Goal: Task Accomplishment & Management: Manage account settings

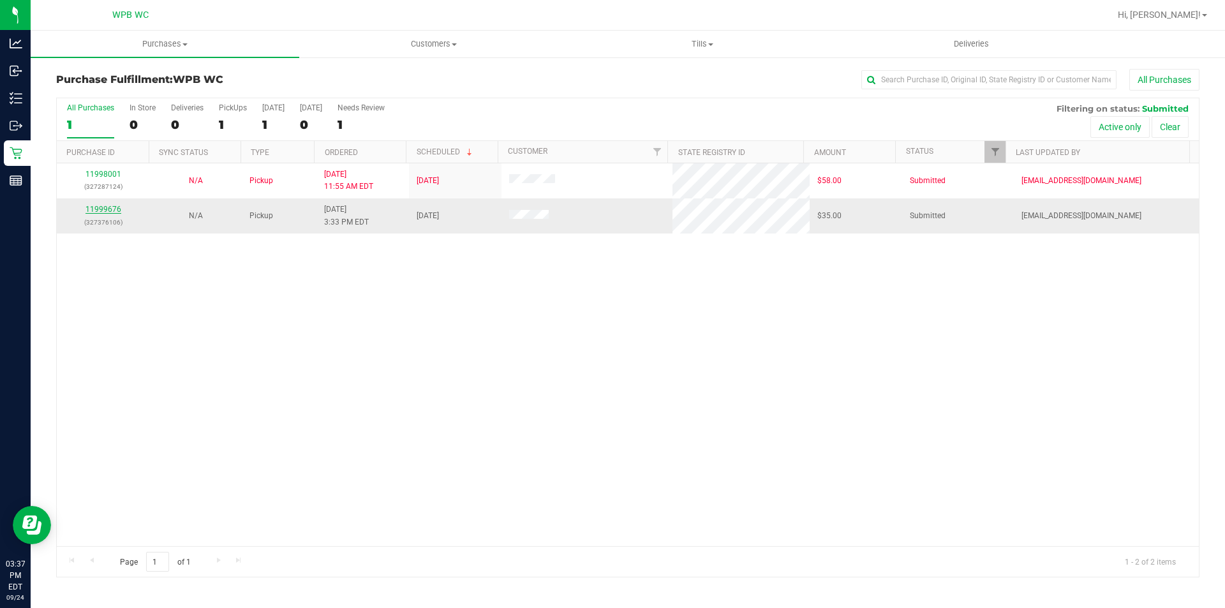
click at [111, 211] on link "11999676" at bounding box center [103, 209] width 36 height 9
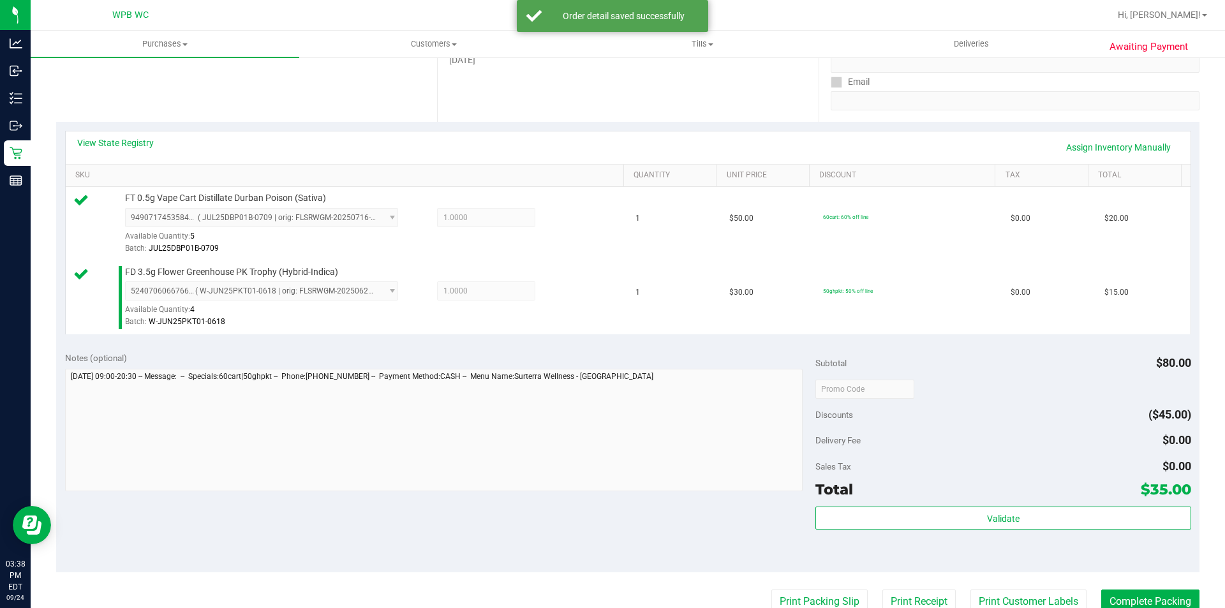
scroll to position [319, 0]
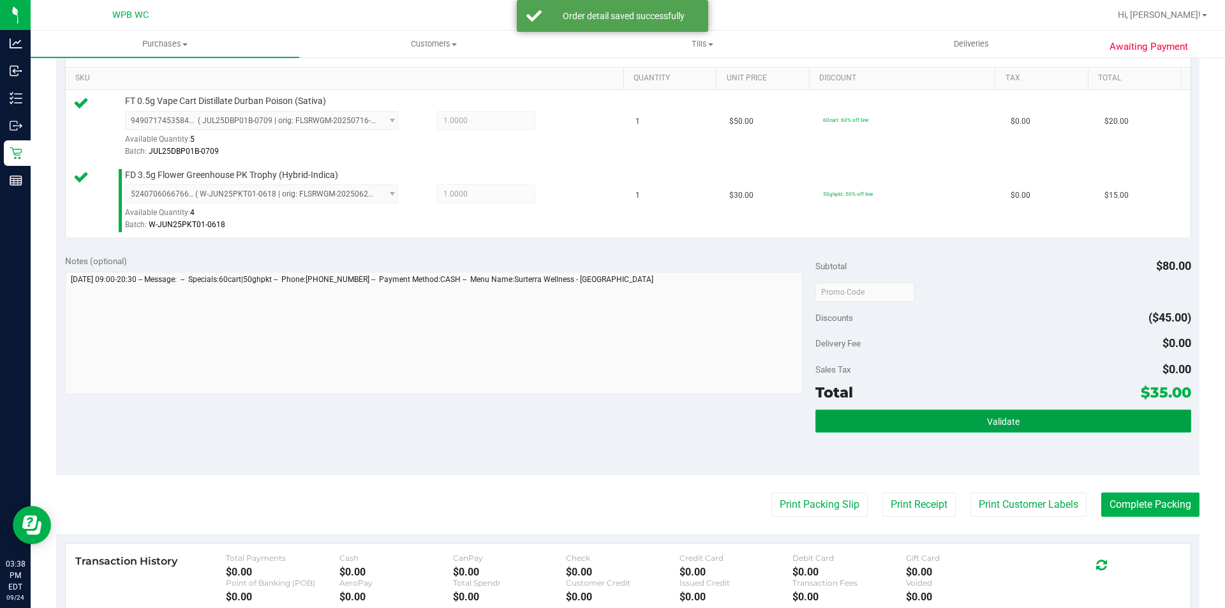
click at [970, 417] on button "Validate" at bounding box center [1002, 421] width 375 height 23
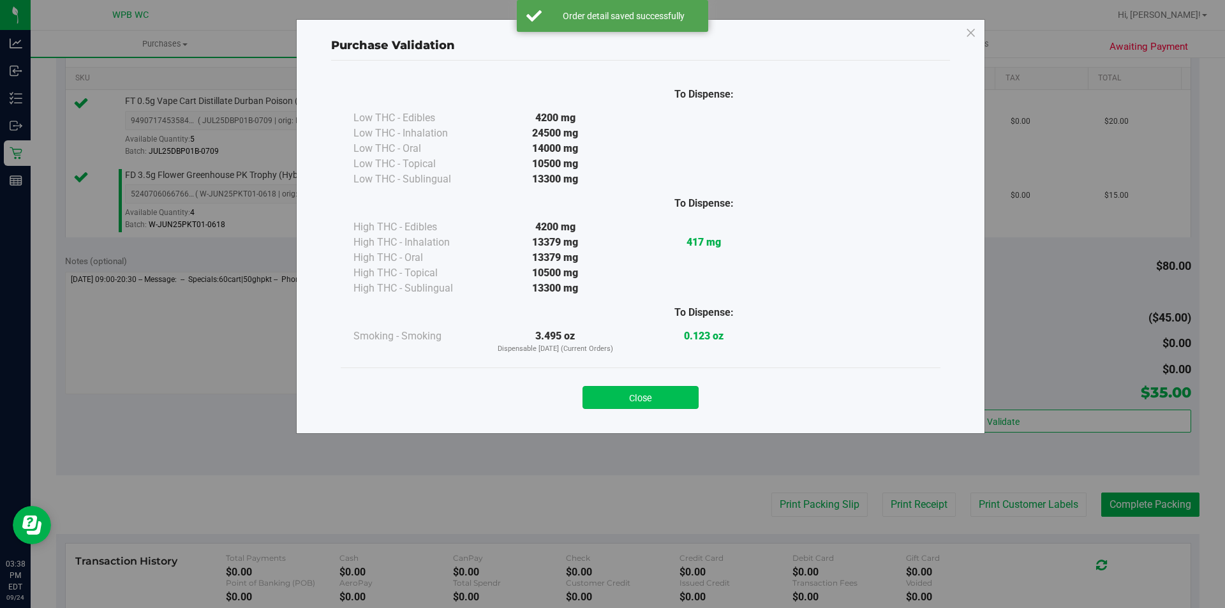
click at [646, 398] on button "Close" at bounding box center [640, 397] width 116 height 23
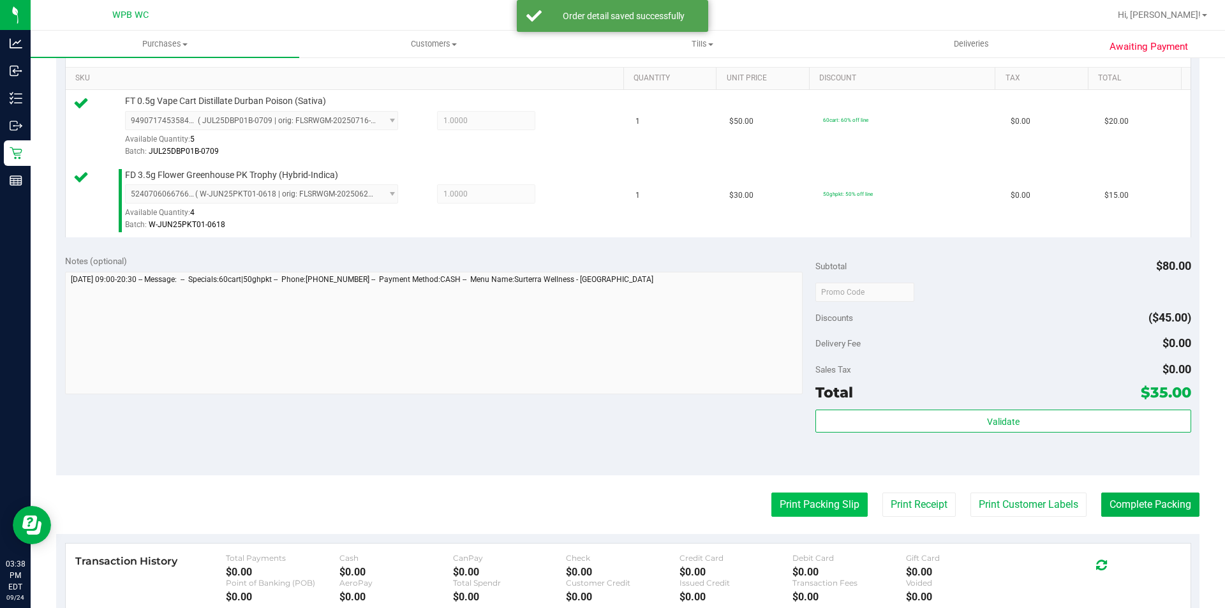
click at [803, 512] on button "Print Packing Slip" at bounding box center [819, 505] width 96 height 24
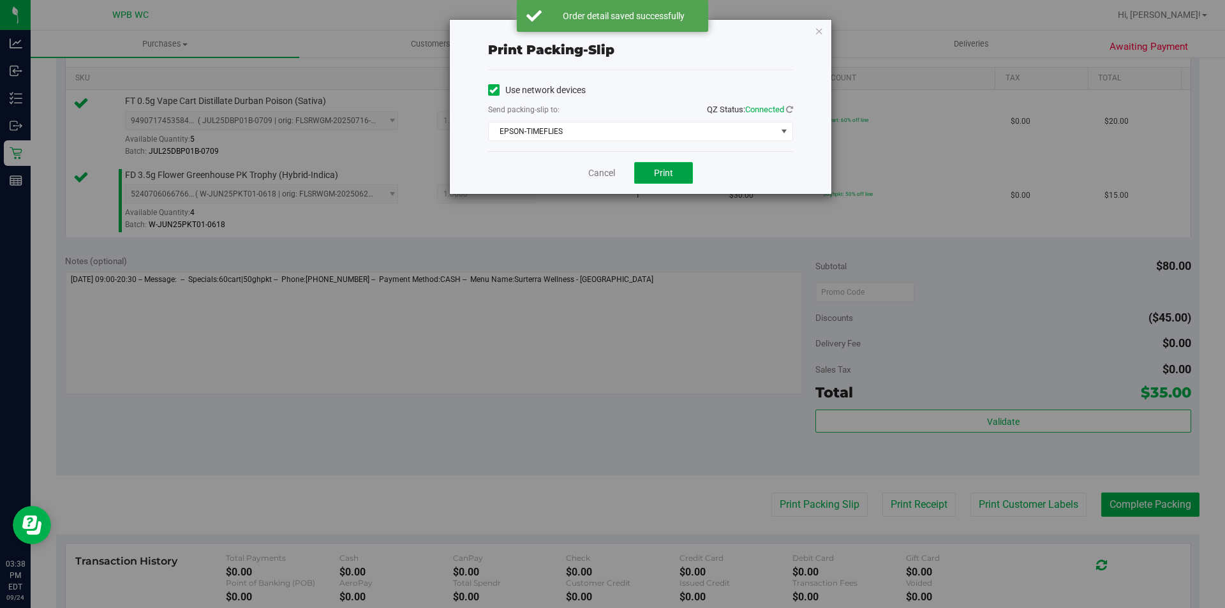
click at [667, 168] on span "Print" at bounding box center [663, 173] width 19 height 10
click at [593, 171] on link "Cancel" at bounding box center [601, 173] width 27 height 13
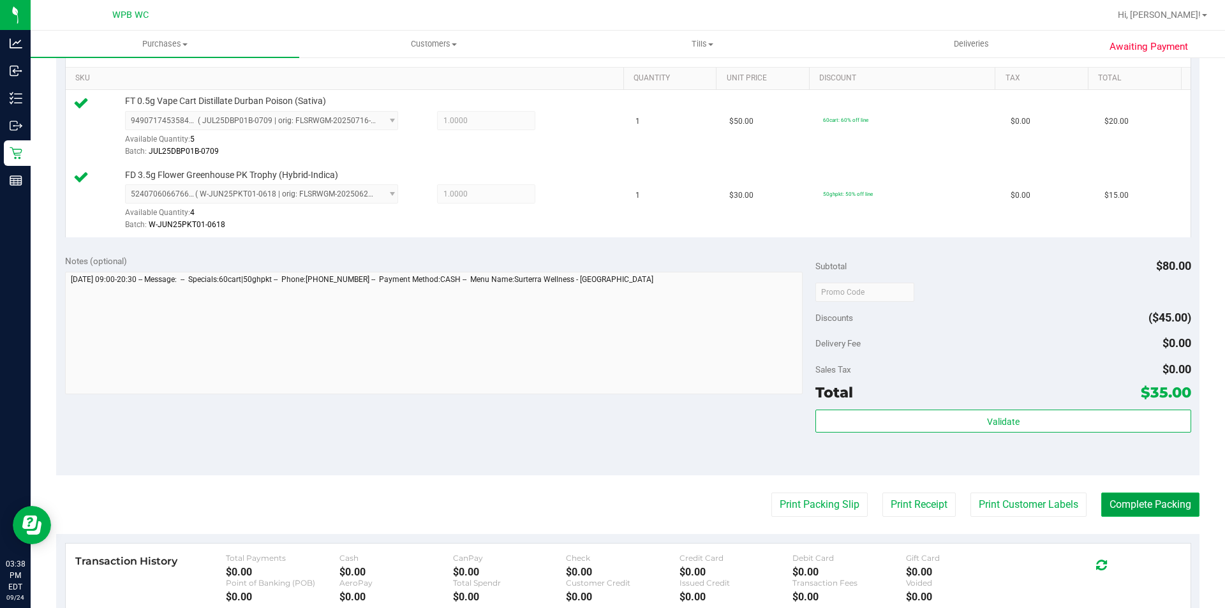
drag, startPoint x: 1100, startPoint y: 508, endPoint x: 1087, endPoint y: 508, distance: 12.8
click at [1101, 508] on button "Complete Packing" at bounding box center [1150, 505] width 98 height 24
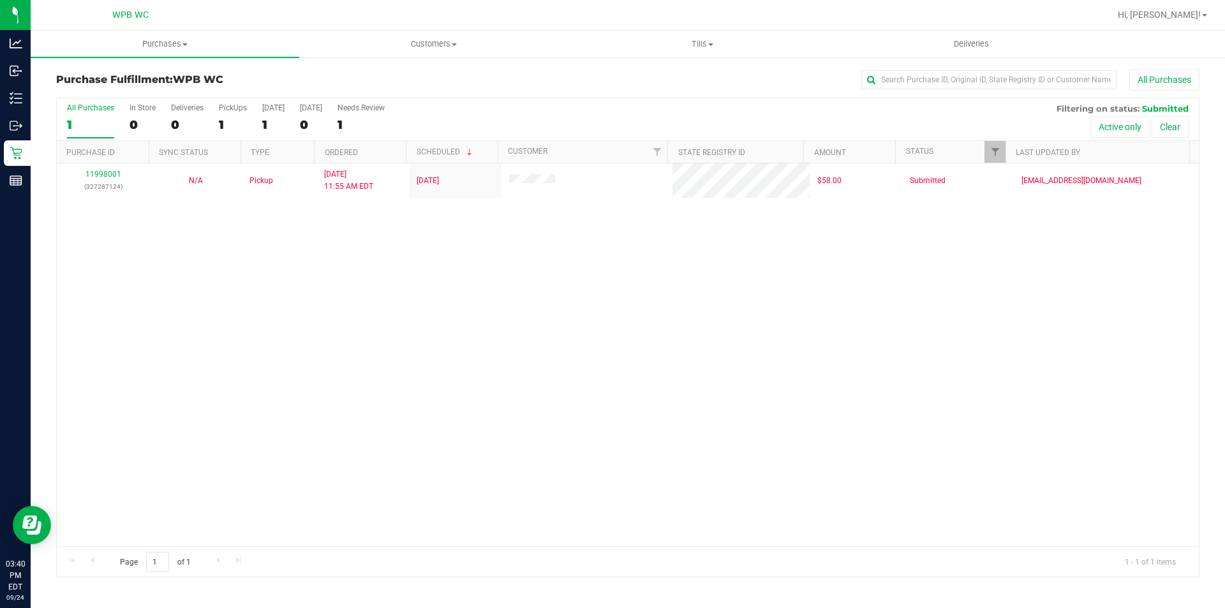
click at [856, 318] on div "11998001 (327287124) N/A Pickup [DATE] 11:55 AM EDT 9/24/2025 $58.00 Submitted …" at bounding box center [628, 354] width 1142 height 383
click at [402, 235] on div "11998001 (327287124) N/A Pickup [DATE] 11:55 AM EDT 9/24/2025 $58.00 Submitted …" at bounding box center [628, 354] width 1142 height 383
click at [405, 309] on div "11998001 (327287124) N/A Pickup [DATE] 11:55 AM EDT 9/24/2025 $58.00 Submitted …" at bounding box center [628, 354] width 1142 height 383
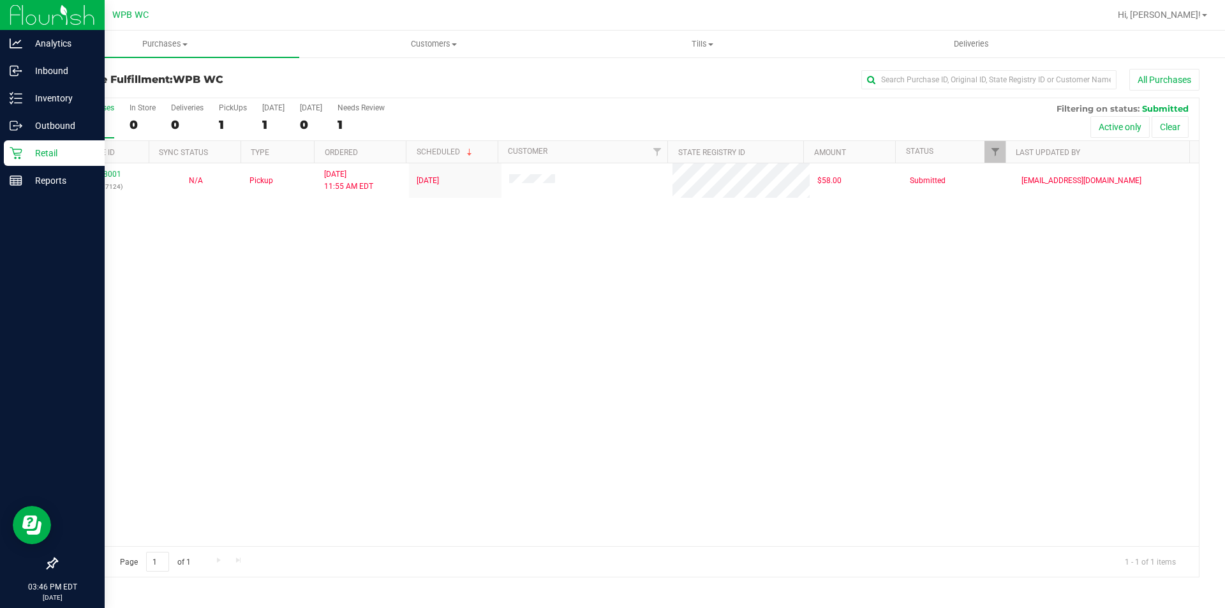
click at [19, 159] on icon at bounding box center [16, 153] width 12 height 12
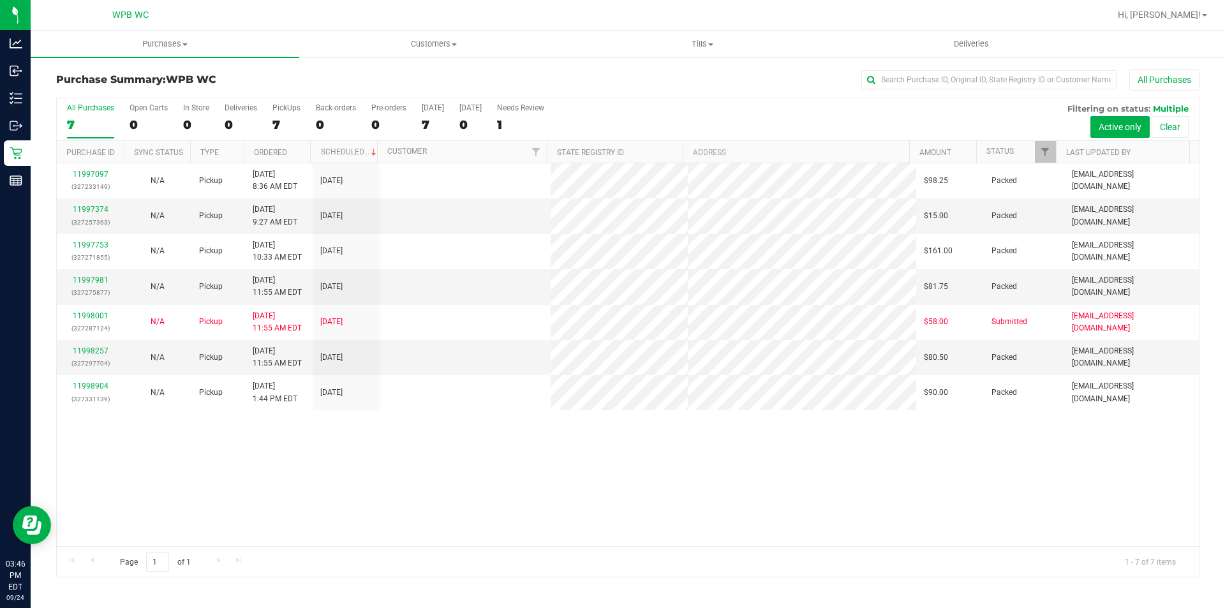
click at [519, 459] on div "11997097 (327233149) N/A Pickup [DATE] 8:36 AM EDT 9/24/2025 $98.25 Packed [EMA…" at bounding box center [628, 354] width 1142 height 383
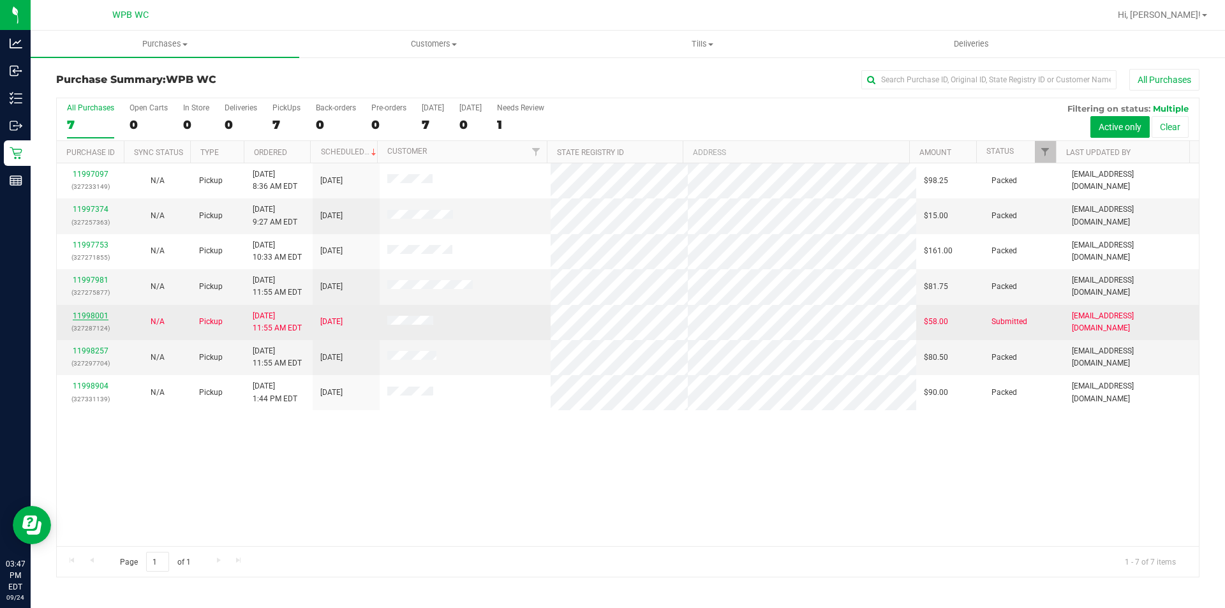
click at [96, 315] on link "11998001" at bounding box center [91, 315] width 36 height 9
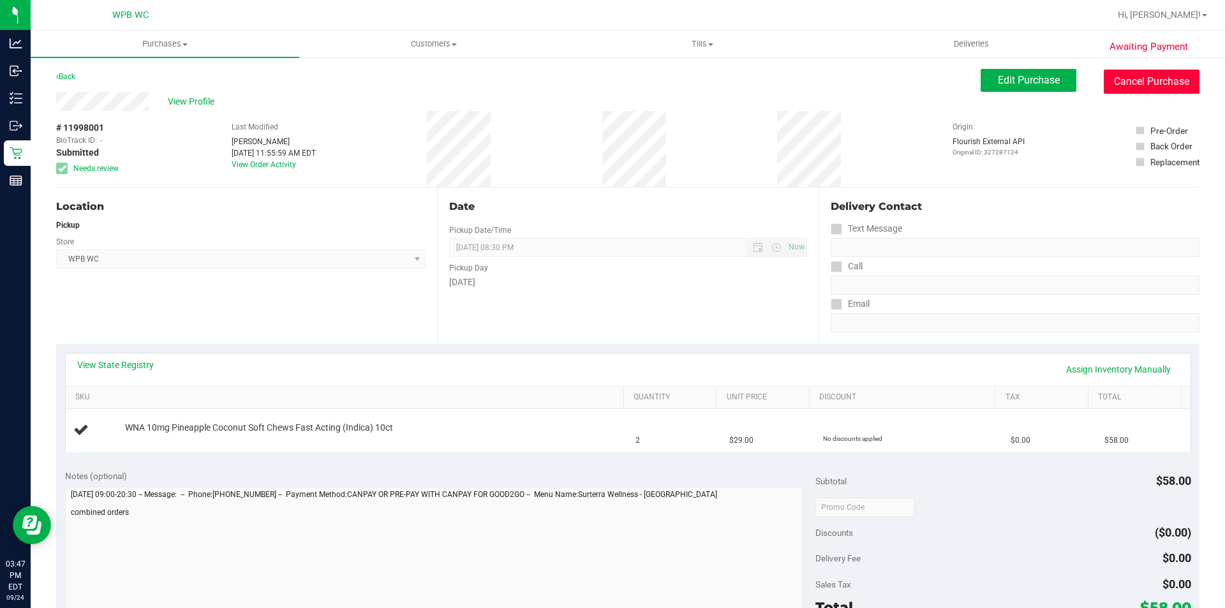
click at [1137, 79] on button "Cancel Purchase" at bounding box center [1152, 82] width 96 height 24
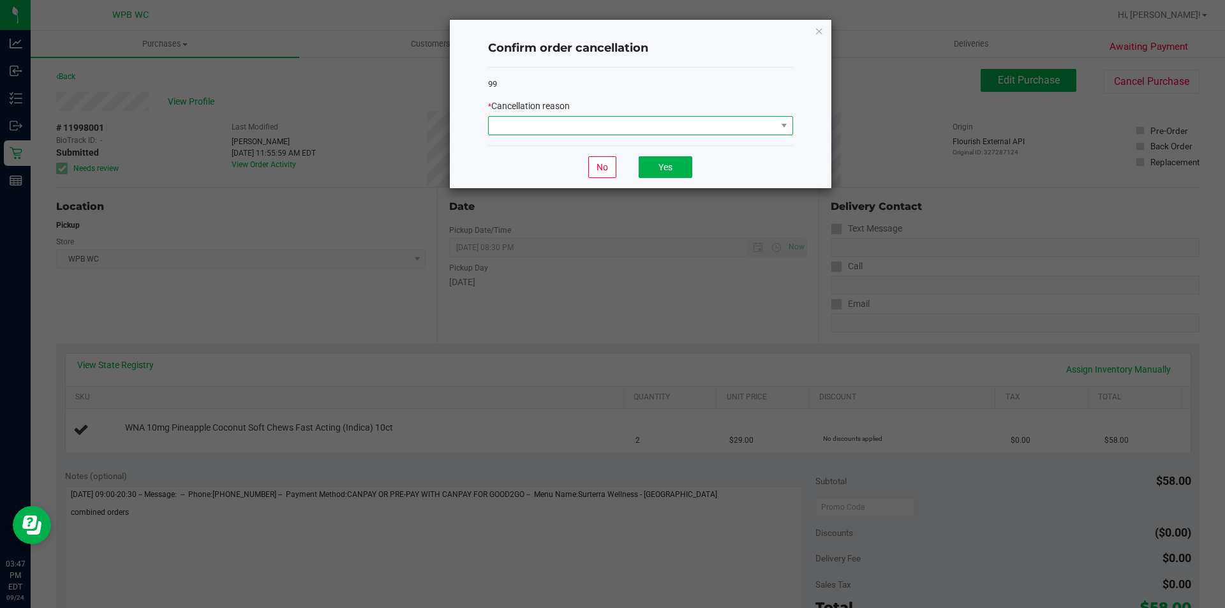
click at [570, 120] on span at bounding box center [633, 126] width 288 height 18
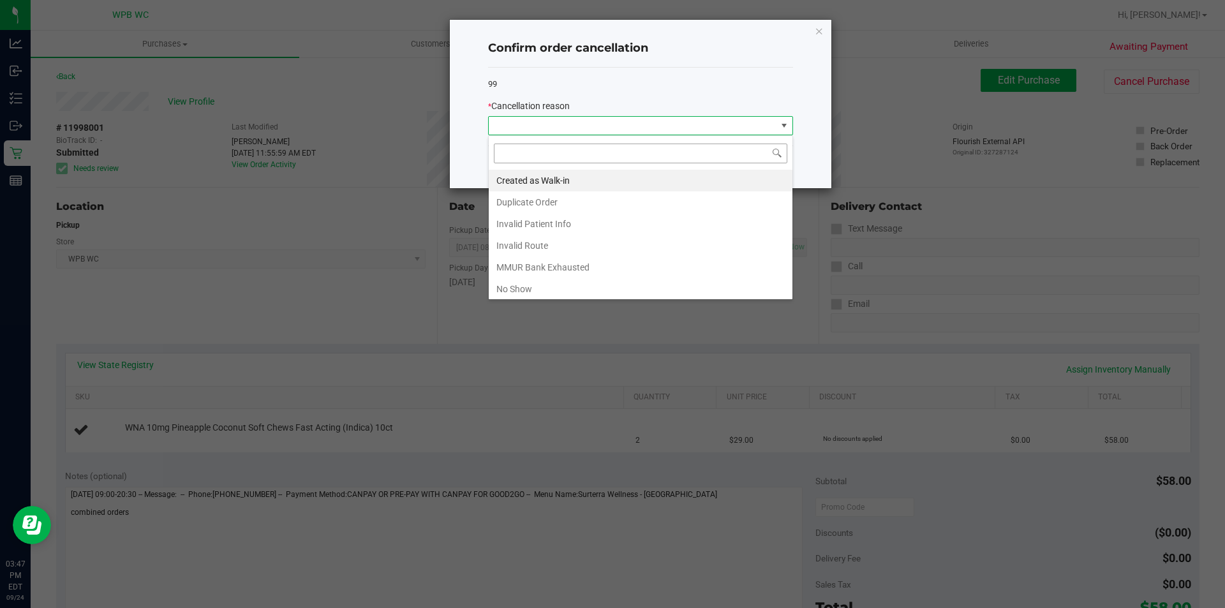
scroll to position [19, 305]
click at [558, 286] on li "No Show" at bounding box center [641, 289] width 304 height 22
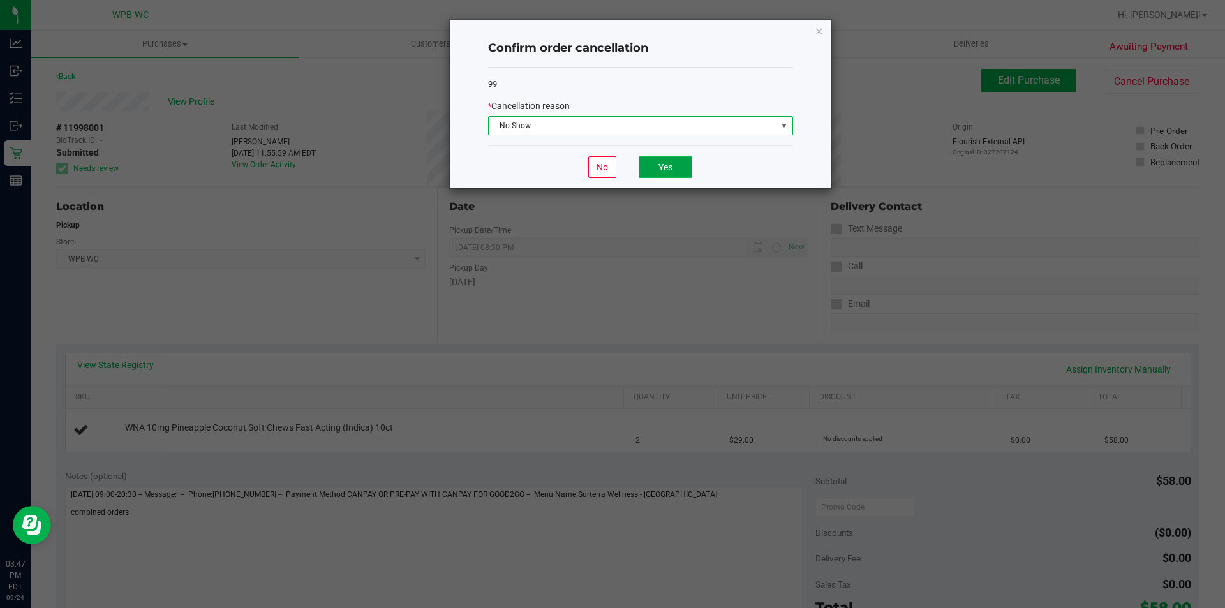
click at [662, 163] on button "Yes" at bounding box center [666, 167] width 54 height 22
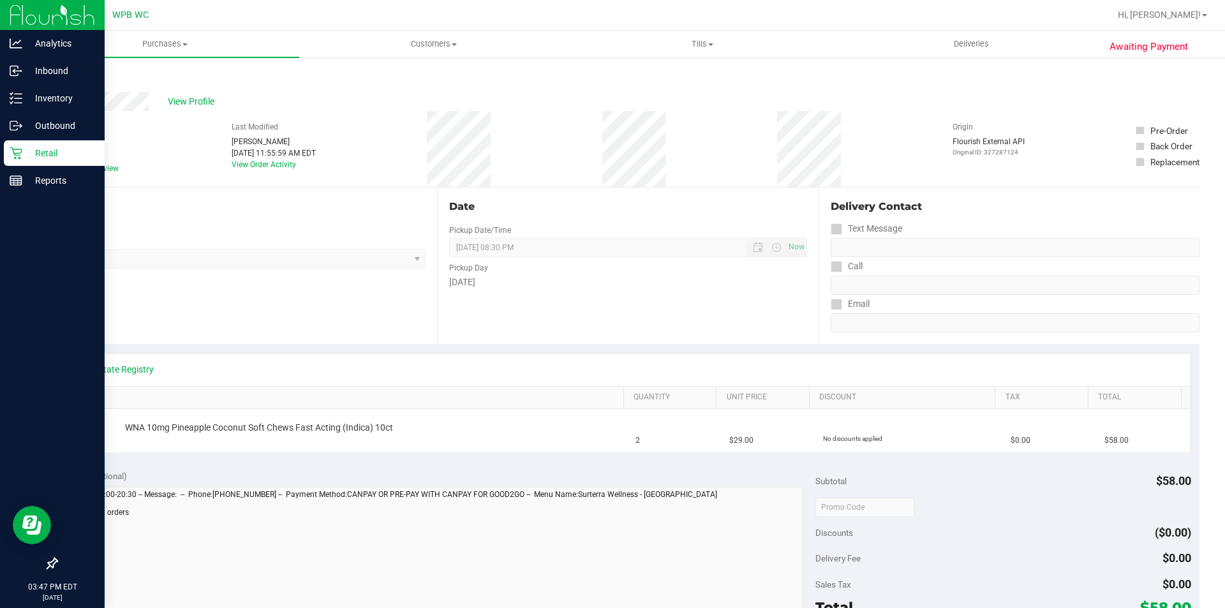
click at [30, 156] on p "Retail" at bounding box center [60, 152] width 77 height 15
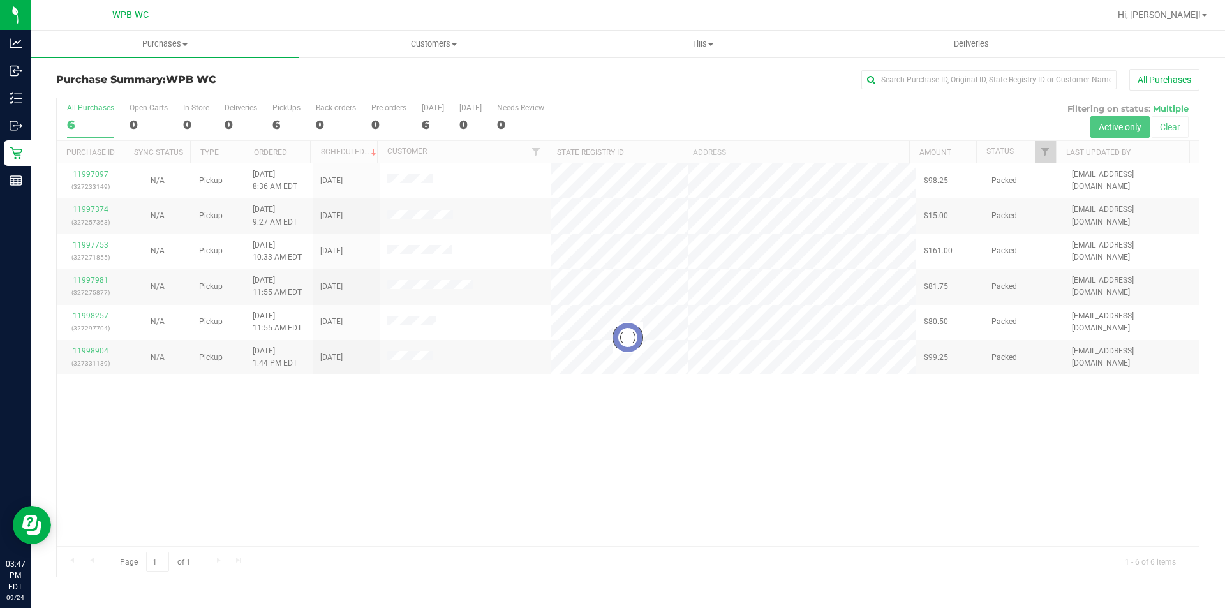
click at [498, 501] on div at bounding box center [628, 337] width 1142 height 479
